Goal: Task Accomplishment & Management: Manage account settings

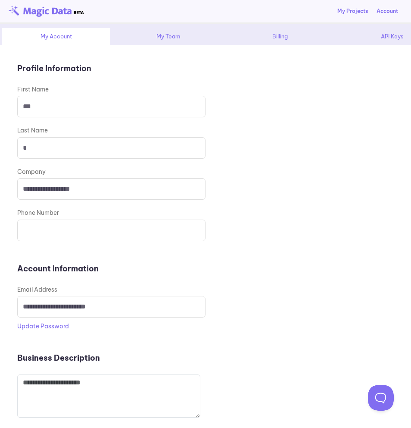
click at [268, 39] on div "Billing" at bounding box center [280, 36] width 108 height 17
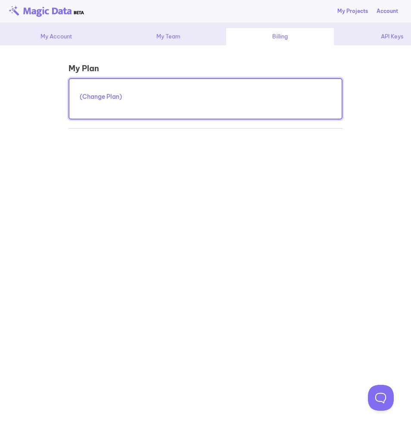
click at [388, 43] on div "API Keys" at bounding box center [392, 36] width 108 height 17
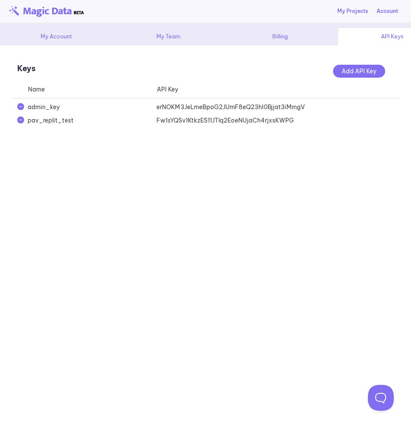
click at [212, 106] on div "erNOKM3JeLmeBpoG2JUmF8eQ23hI0Bjjat3iMmgV" at bounding box center [215, 107] width 129 height 9
click at [206, 175] on div "**********" at bounding box center [205, 236] width 411 height 382
click at [207, 123] on div "Fw1sYQSv1KtkzES11JTlq2EoeNUjaCh4rjxsKWPG" at bounding box center [215, 120] width 129 height 9
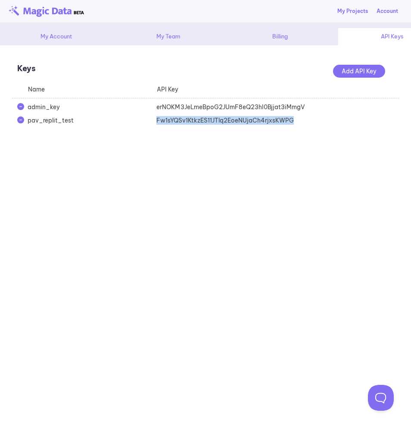
copy div "Fw1sYQSv1KtkzES11JTlq2EoeNUjaCh4rjxsKWPG"
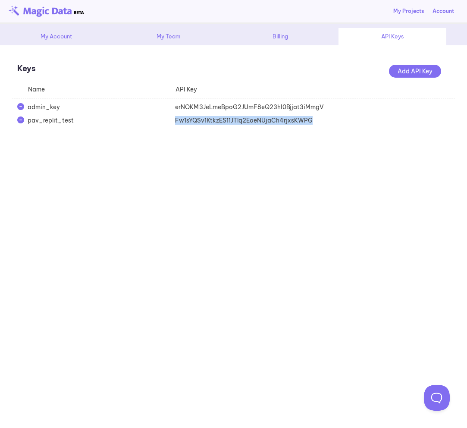
click at [410, 7] on link "My Projects" at bounding box center [408, 11] width 31 height 8
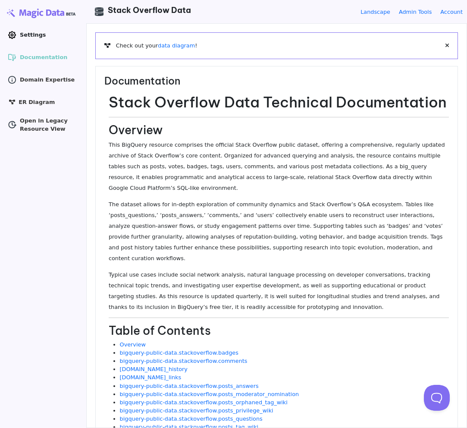
click at [12, 33] on icon ".cls-1 { clip-path: url(#clippath); } .cls-2 { fill: none; } .cls-2, .cls-3 { s…" at bounding box center [12, 35] width 9 height 9
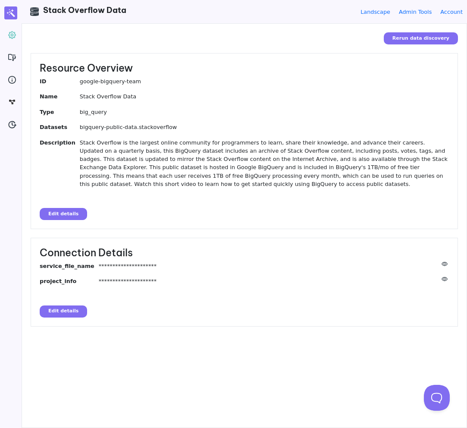
click at [79, 215] on button "Edit details" at bounding box center [63, 214] width 47 height 12
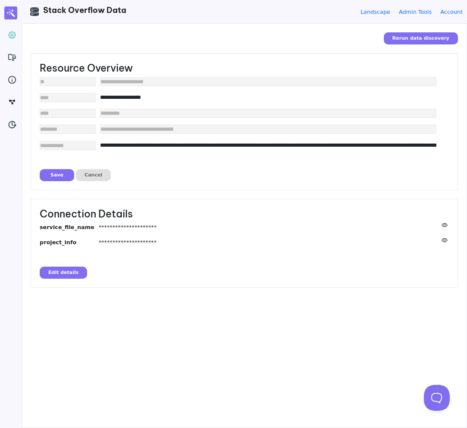
click at [263, 148] on input"] "**********" at bounding box center [268, 145] width 336 height 8
paste input"] "**********"
type input"] "**********"
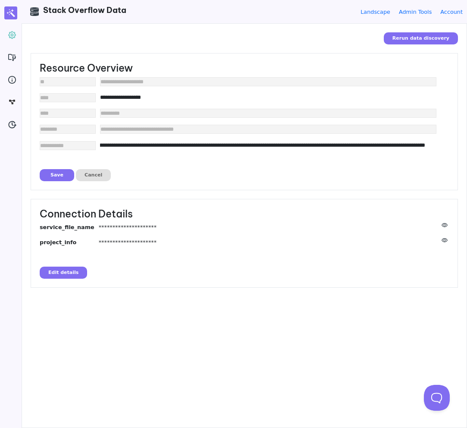
click at [53, 176] on button "Save" at bounding box center [57, 175] width 34 height 12
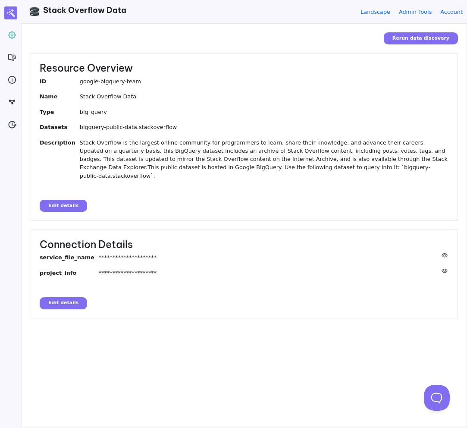
click at [285, 169] on dd "Stack Overflow is the largest online community for programmers to learn, share …" at bounding box center [264, 158] width 369 height 41
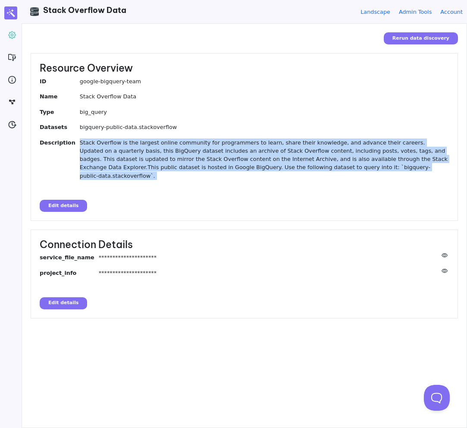
click at [285, 169] on dd "Stack Overflow is the largest online community for programmers to learn, share …" at bounding box center [264, 158] width 369 height 41
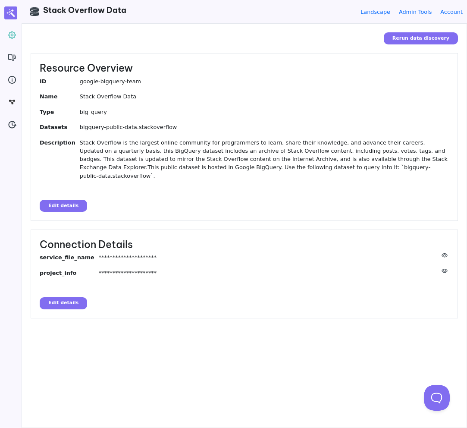
click at [268, 163] on dd "Stack Overflow is the largest online community for programmers to learn, share …" at bounding box center [264, 158] width 369 height 41
click at [255, 33] on div "Rerun data discovery" at bounding box center [244, 38] width 427 height 12
click at [148, 142] on dd "Stack Overflow is the largest online community for programmers to learn, share …" at bounding box center [264, 158] width 369 height 41
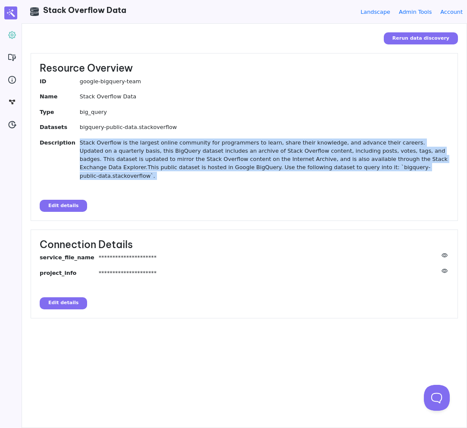
click at [148, 142] on dd "Stack Overflow is the largest online community for programmers to learn, share …" at bounding box center [264, 158] width 369 height 41
copy dd "Stack Overflow is the largest online community for programmers to learn, share …"
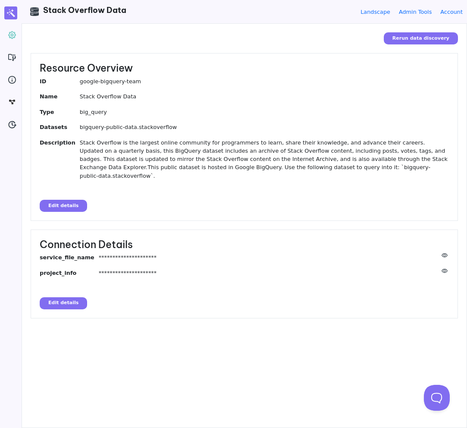
click at [161, 40] on div "Rerun data discovery" at bounding box center [244, 38] width 427 height 12
